Goal: Task Accomplishment & Management: Manage account settings

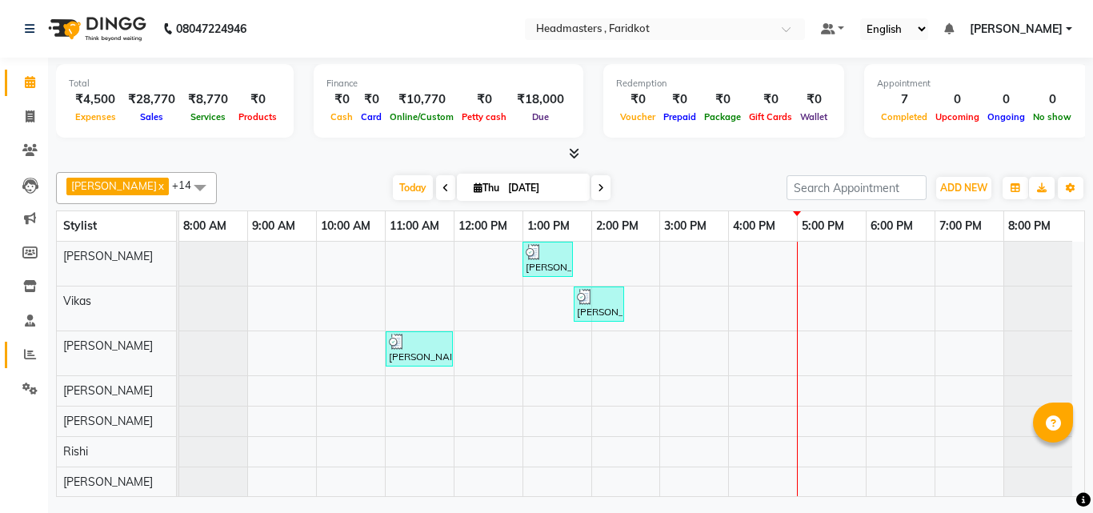
click at [14, 358] on link "Reports" at bounding box center [24, 355] width 38 height 26
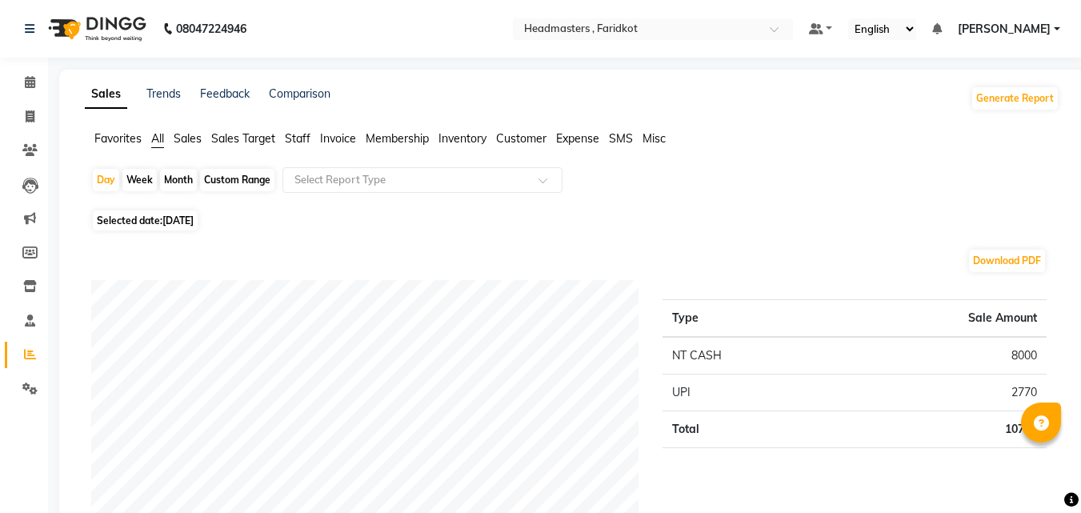
click at [299, 136] on span "Staff" at bounding box center [298, 138] width 26 height 14
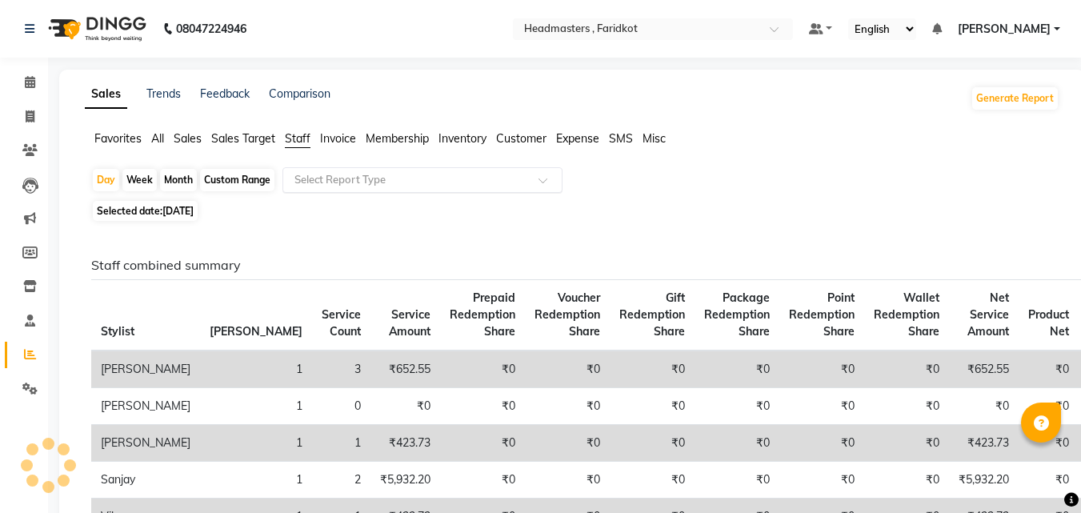
click at [338, 173] on input "text" at bounding box center [406, 180] width 230 height 16
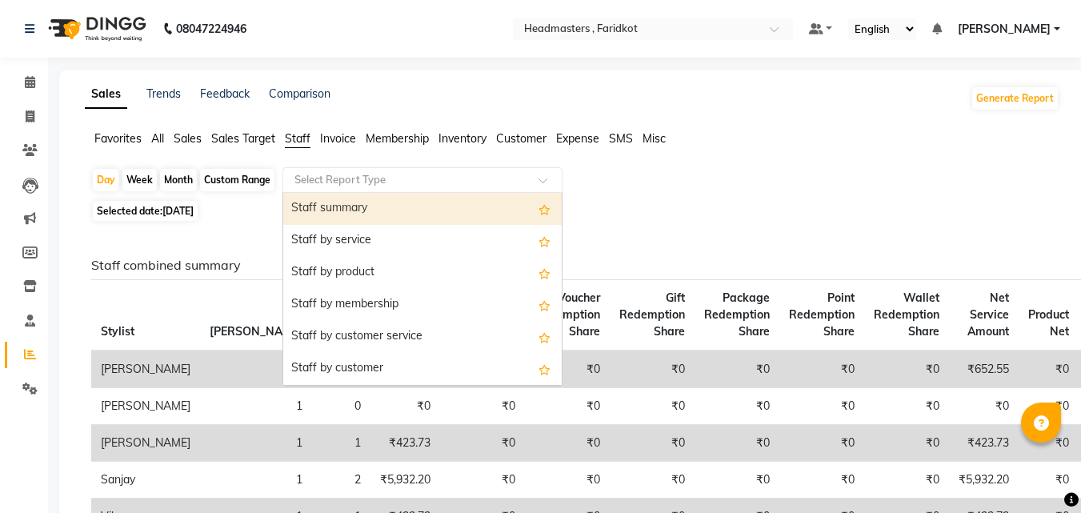
click at [258, 178] on div "Custom Range" at bounding box center [237, 180] width 74 height 22
select select "9"
select select "2025"
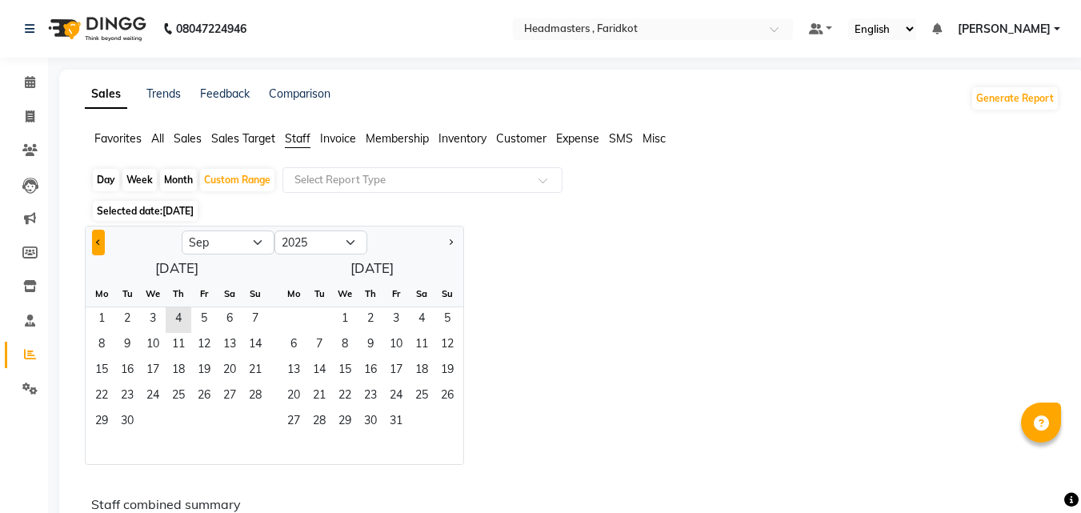
click at [99, 242] on span "Previous month" at bounding box center [99, 242] width 6 height 6
select select "8"
click at [202, 322] on span "1" at bounding box center [204, 320] width 26 height 26
click at [265, 418] on span "31" at bounding box center [255, 423] width 26 height 26
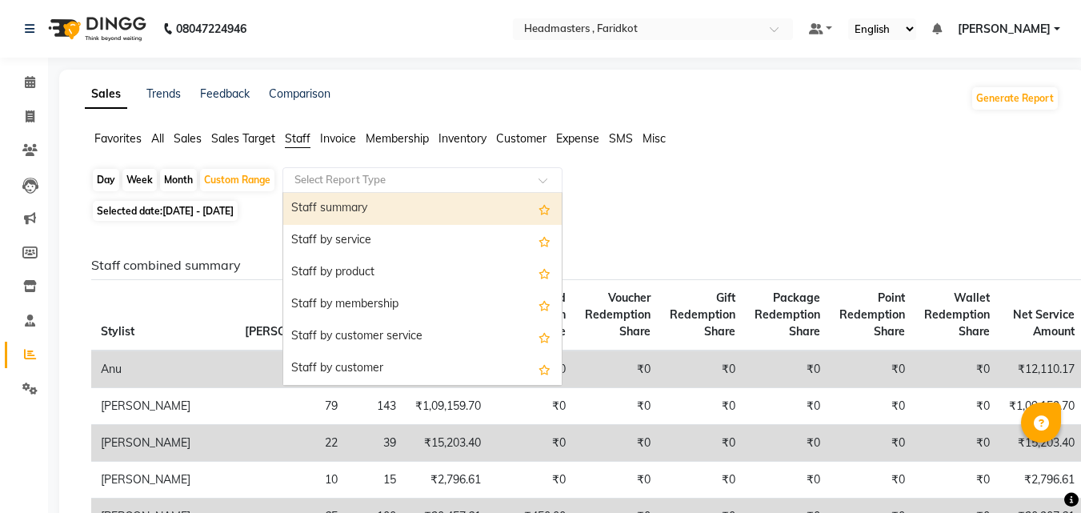
click at [409, 179] on input "text" at bounding box center [406, 180] width 230 height 16
click at [415, 210] on div "Staff summary" at bounding box center [422, 209] width 278 height 32
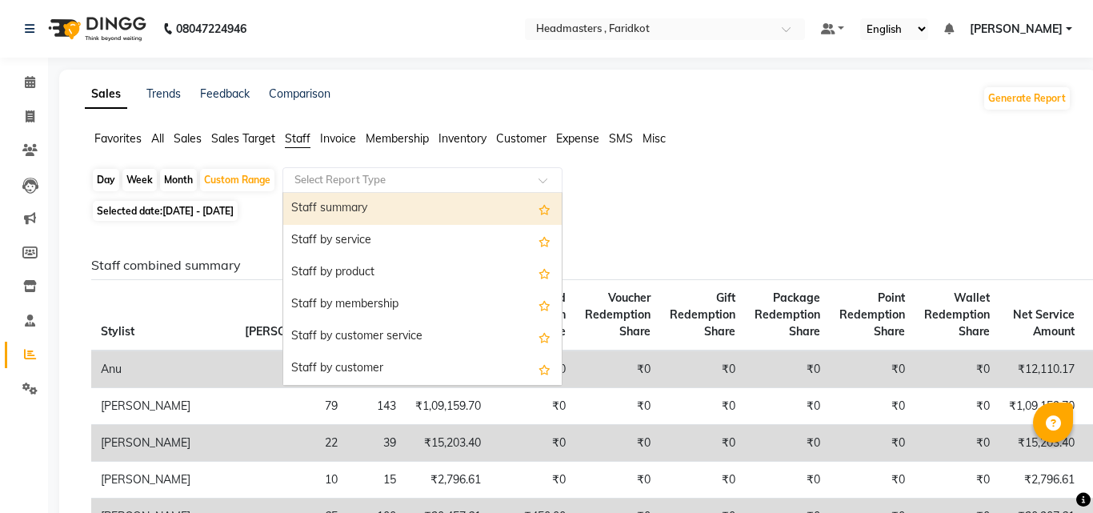
select select "full_report"
select select "pdf"
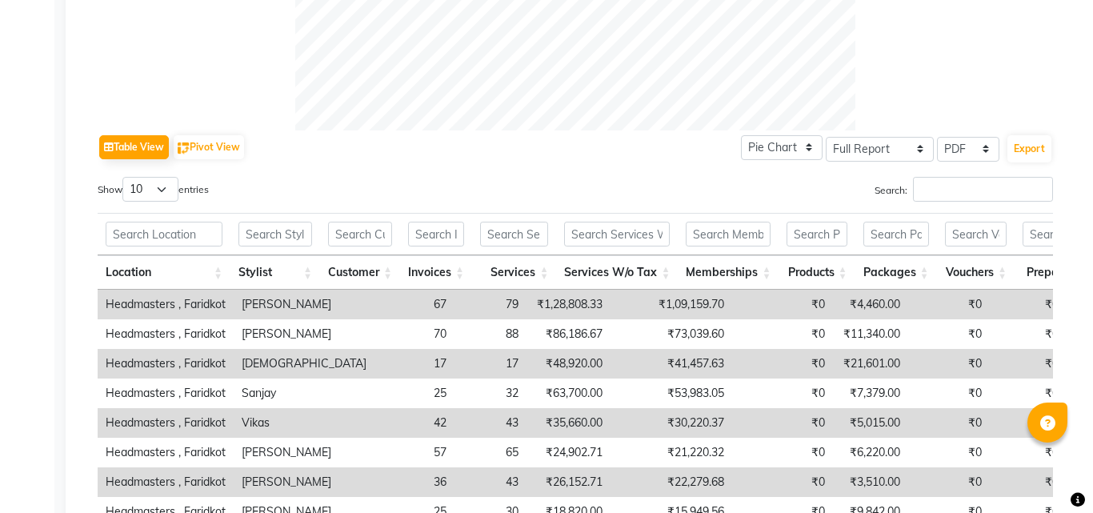
scroll to position [665, 0]
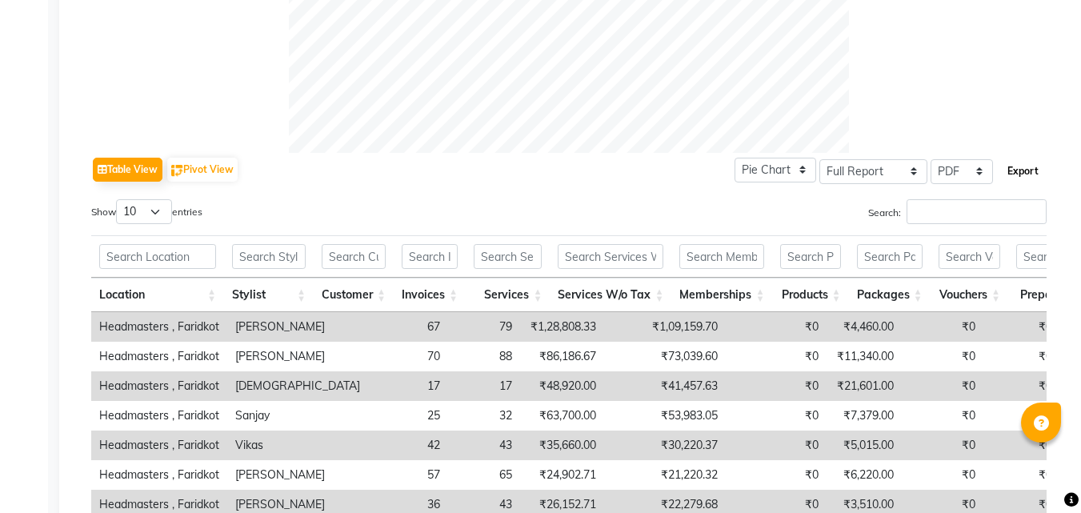
click at [1036, 172] on button "Export" at bounding box center [1023, 171] width 44 height 27
select select "sans-serif"
select select "10px"
select select "template_1"
select select "A4"
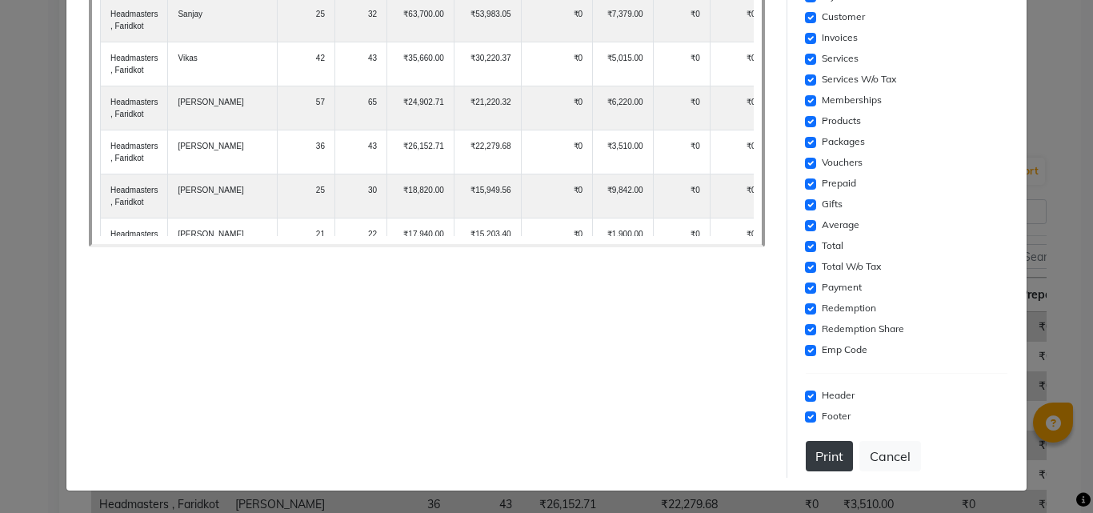
scroll to position [318, 0]
click at [837, 460] on button "Print" at bounding box center [829, 455] width 47 height 30
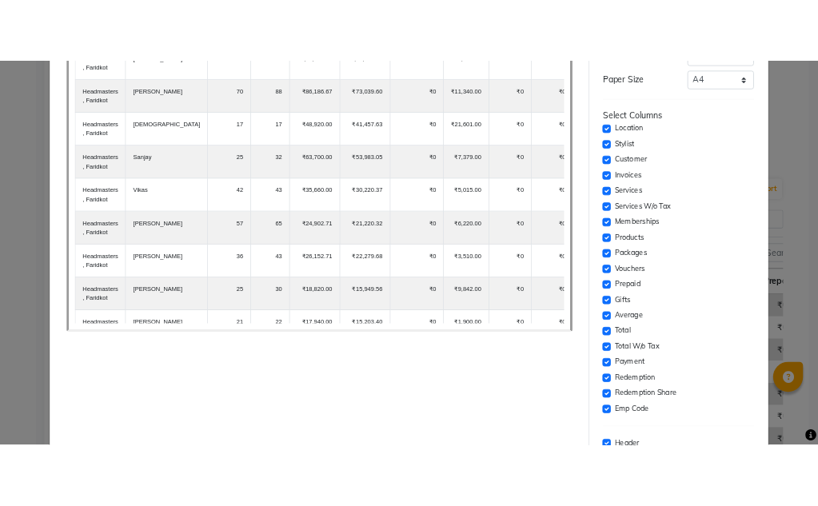
scroll to position [0, 0]
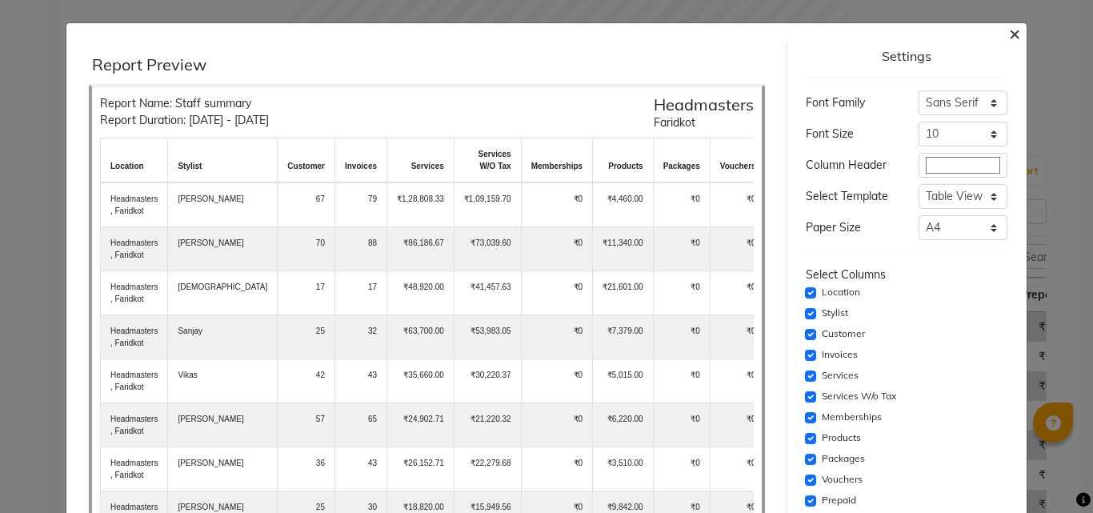
click at [1009, 33] on span "×" at bounding box center [1014, 33] width 11 height 24
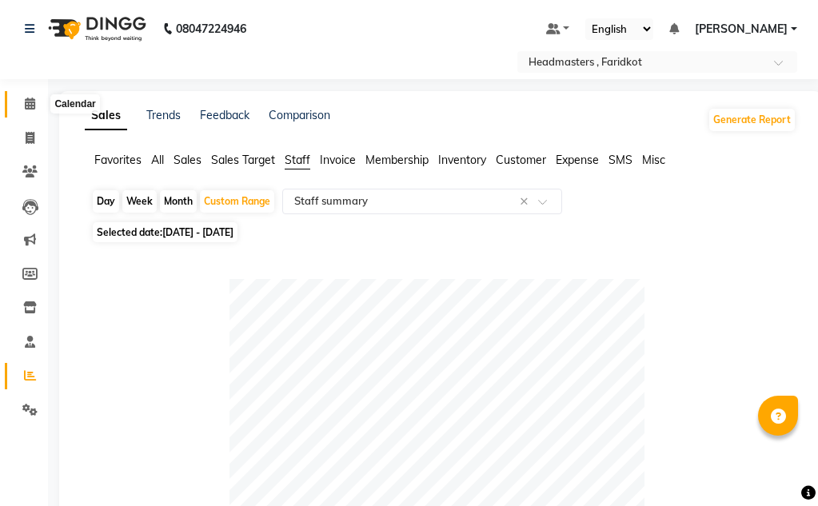
click at [29, 102] on icon at bounding box center [30, 104] width 10 height 12
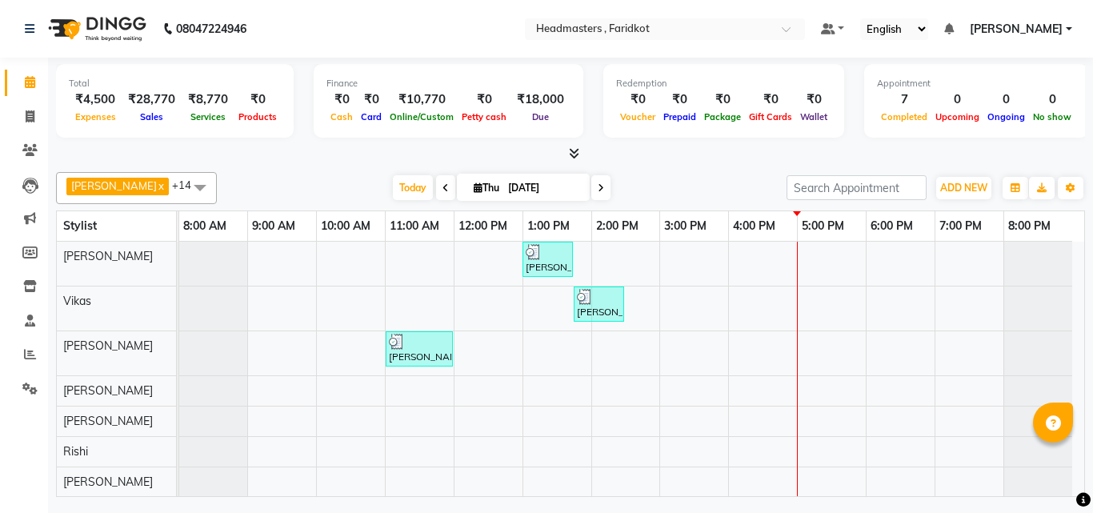
click at [568, 144] on div "Total ₹4,500 Expenses ₹28,770 Sales ₹8,770 Services ₹0 Products Finance ₹0 Cash…" at bounding box center [570, 110] width 1029 height 105
click at [570, 147] on icon at bounding box center [574, 153] width 10 height 12
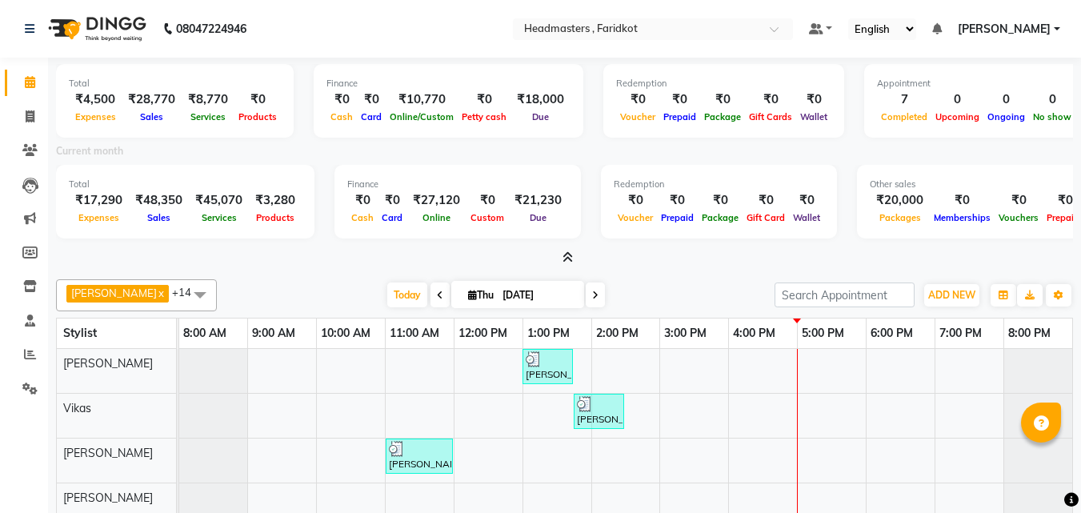
click at [567, 259] on icon at bounding box center [567, 257] width 10 height 12
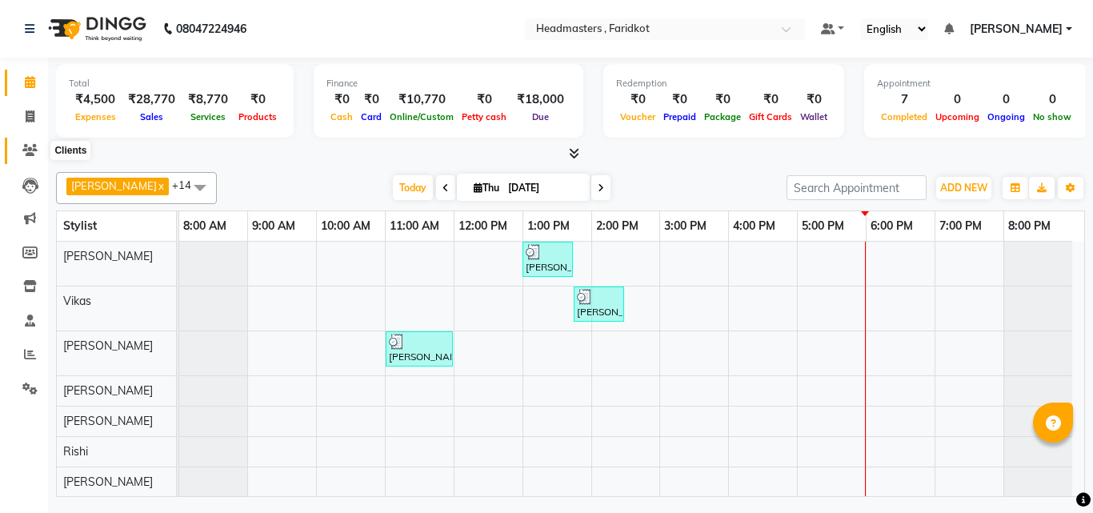
click at [26, 143] on span at bounding box center [30, 151] width 28 height 18
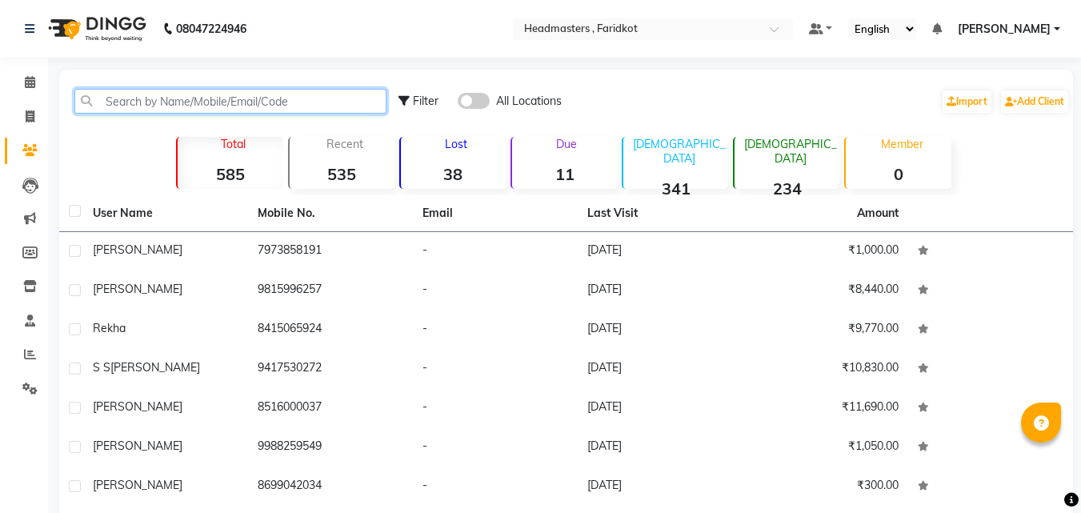
click at [253, 107] on input "text" at bounding box center [230, 101] width 312 height 25
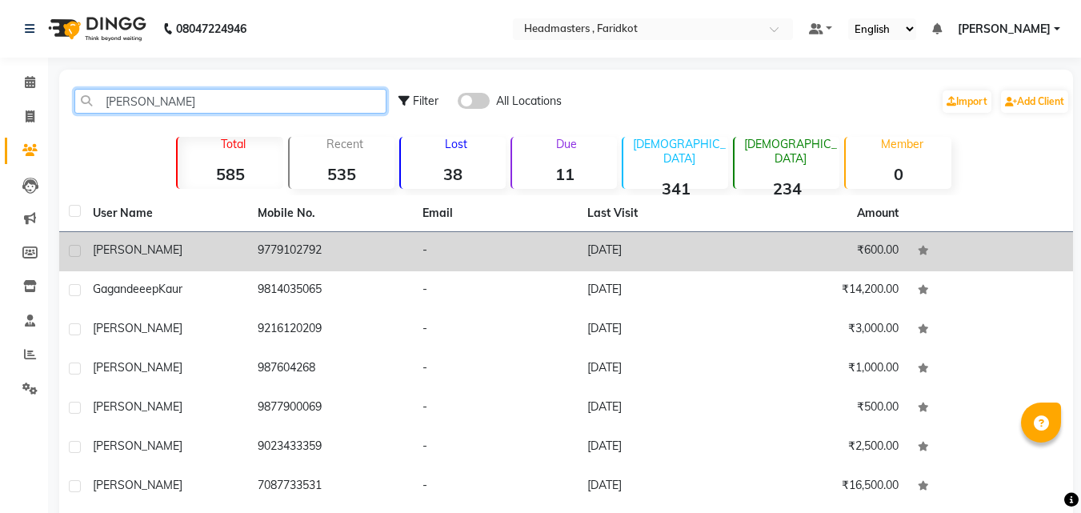
type input "[PERSON_NAME]"
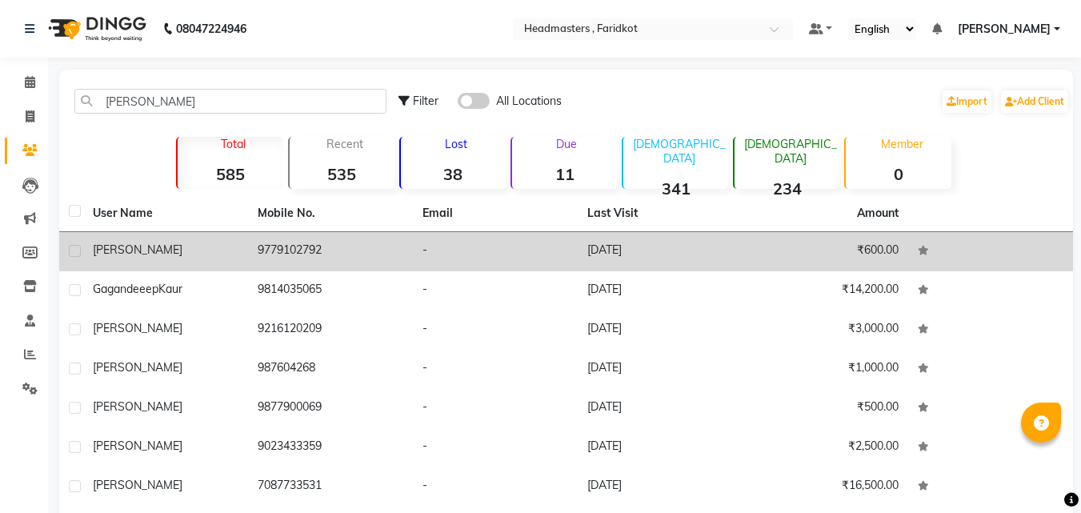
click at [750, 266] on td "₹600.00" at bounding box center [825, 251] width 165 height 39
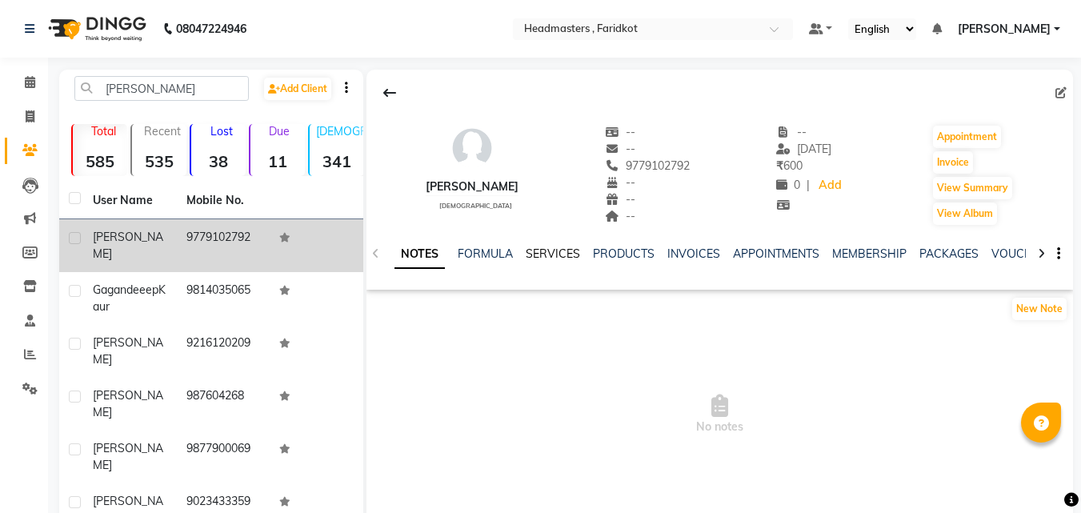
click at [564, 251] on link "SERVICES" at bounding box center [553, 253] width 54 height 14
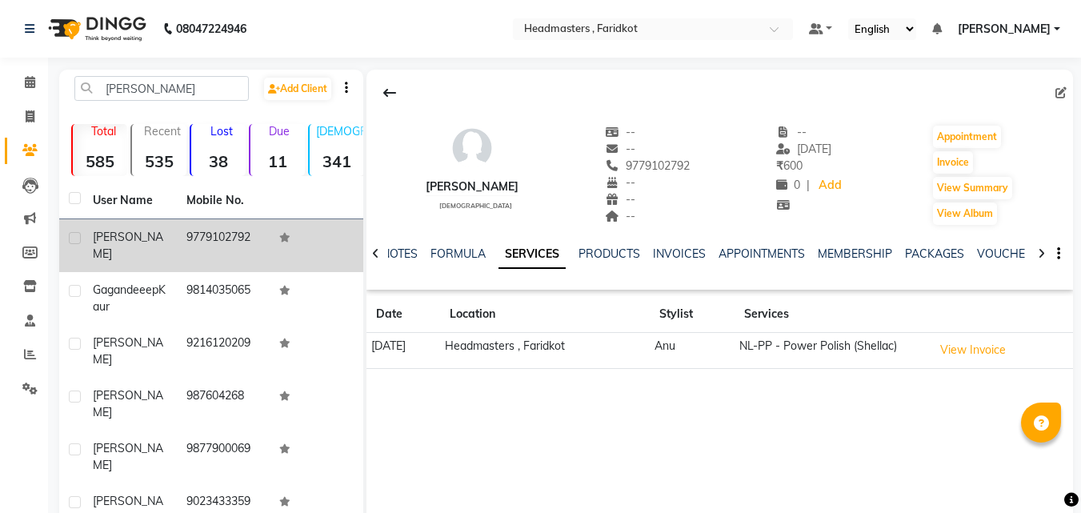
click at [861, 346] on td "NL-PP - Power Polish (Shellac)" at bounding box center [830, 351] width 193 height 36
click at [1005, 338] on button "View Invoice" at bounding box center [973, 350] width 80 height 25
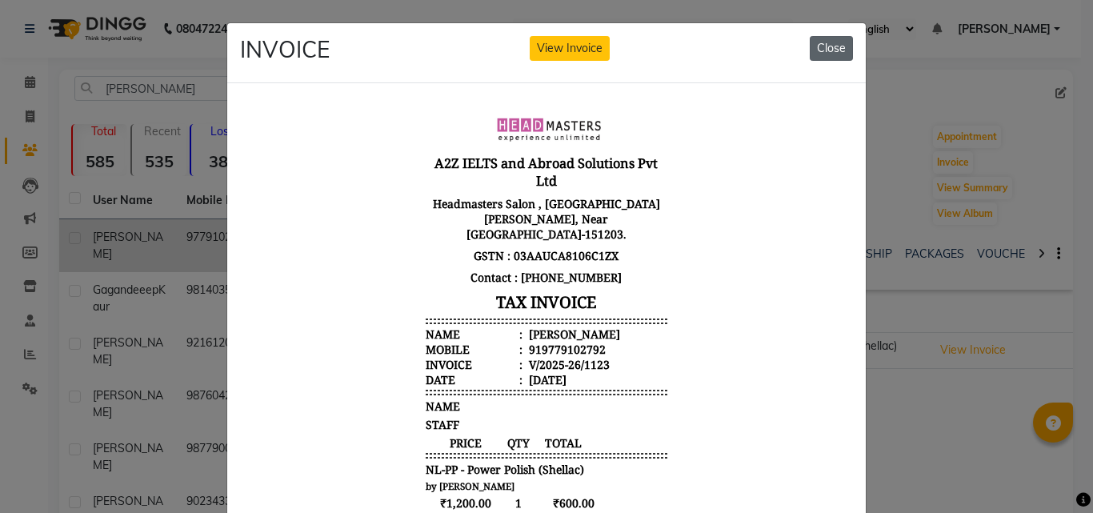
click at [818, 46] on button "Close" at bounding box center [831, 48] width 43 height 25
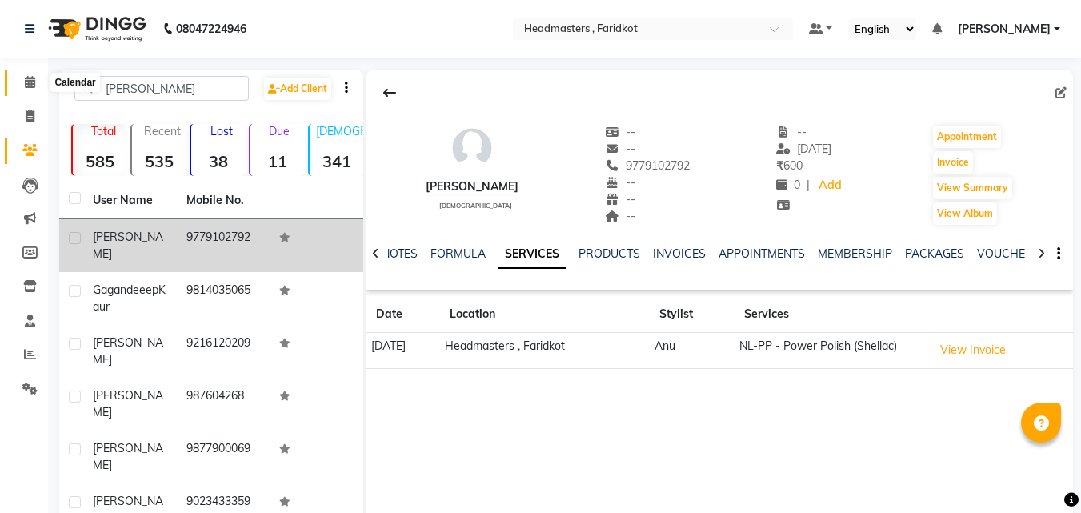
click at [29, 82] on icon at bounding box center [30, 82] width 10 height 12
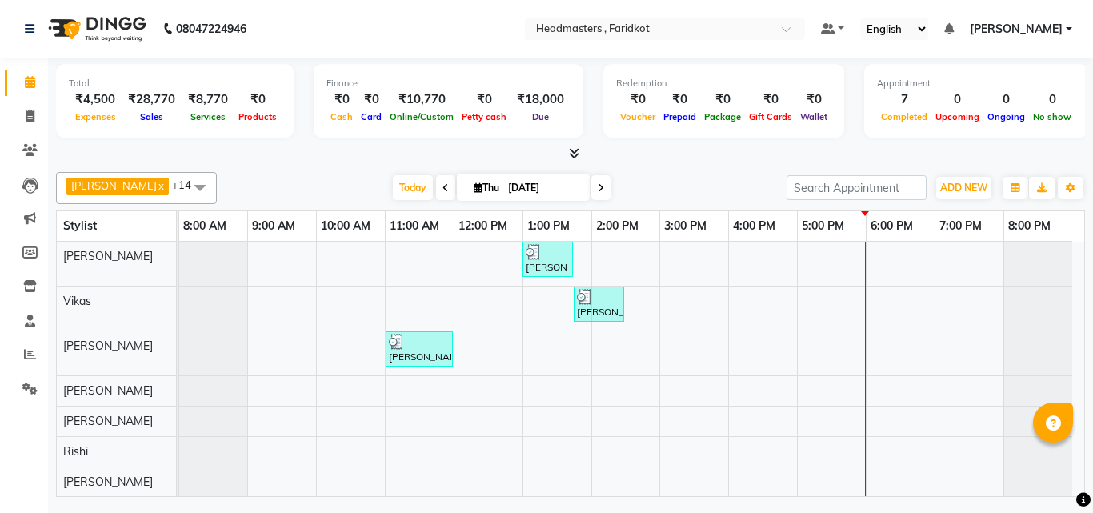
click at [442, 185] on icon at bounding box center [445, 188] width 6 height 10
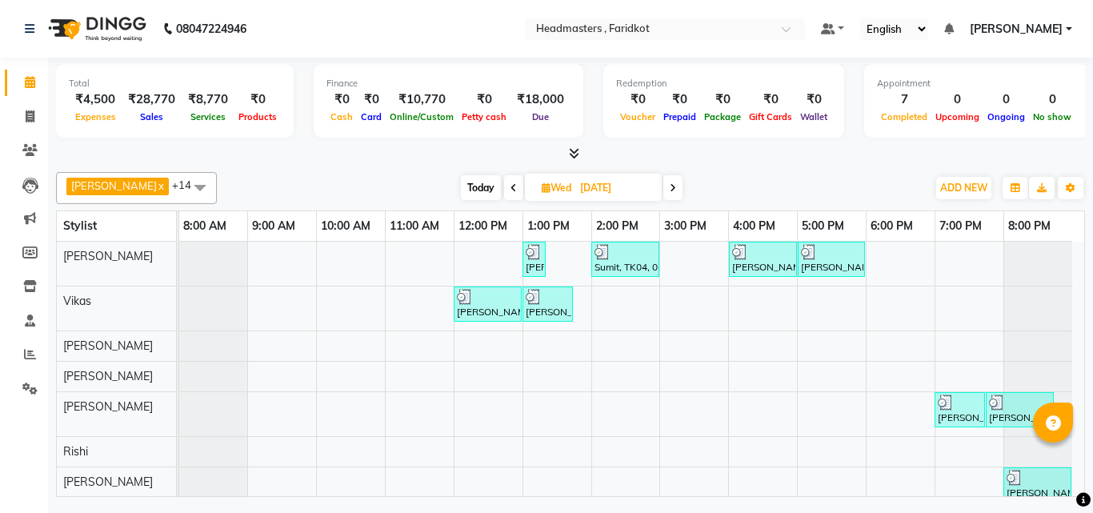
click at [663, 178] on span at bounding box center [672, 187] width 19 height 25
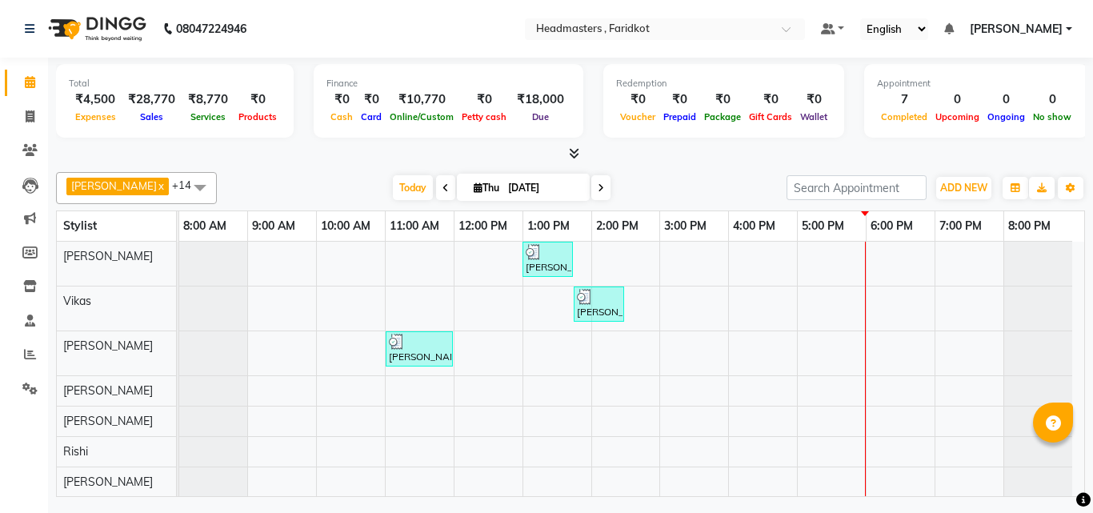
click at [442, 187] on icon at bounding box center [445, 188] width 6 height 10
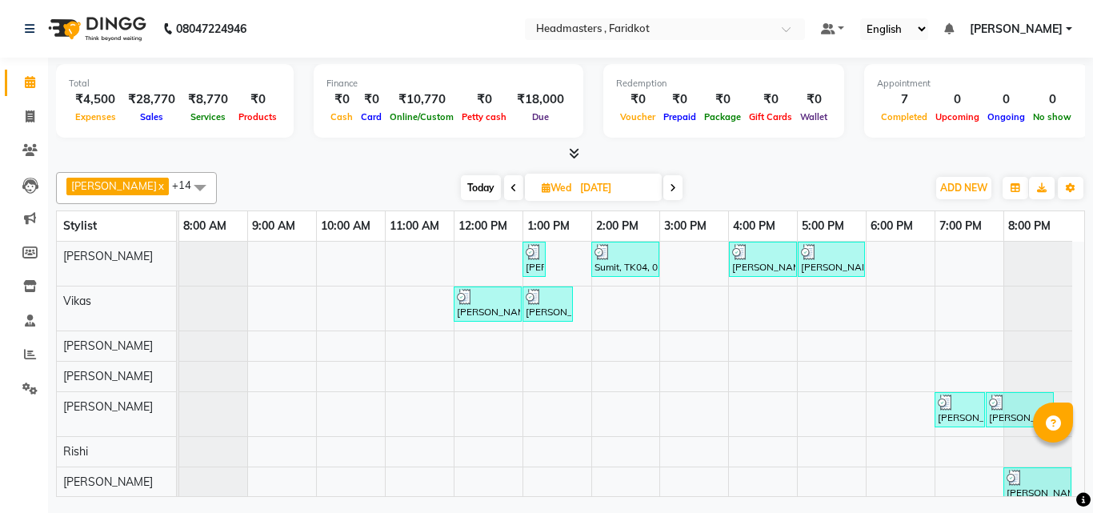
click at [670, 183] on icon at bounding box center [673, 188] width 6 height 10
type input "[DATE]"
